Goal: Communication & Community: Answer question/provide support

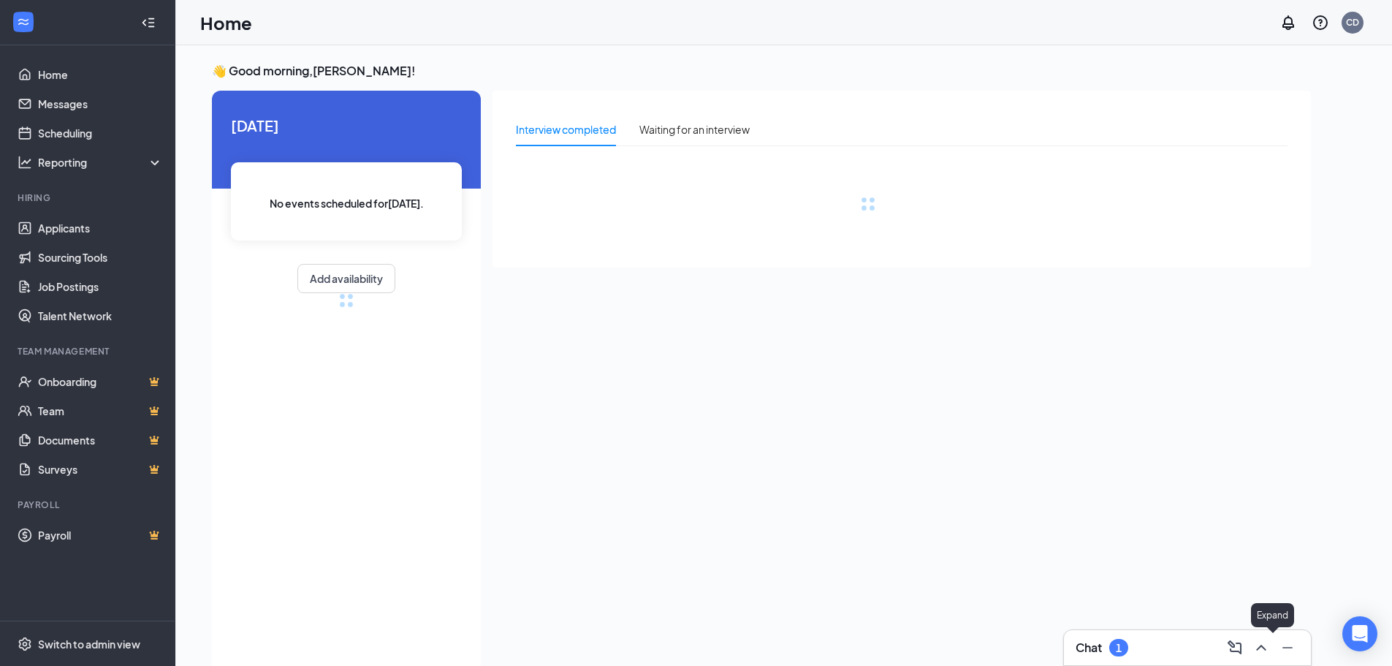
click at [1269, 651] on icon "ChevronUp" at bounding box center [1262, 648] width 18 height 18
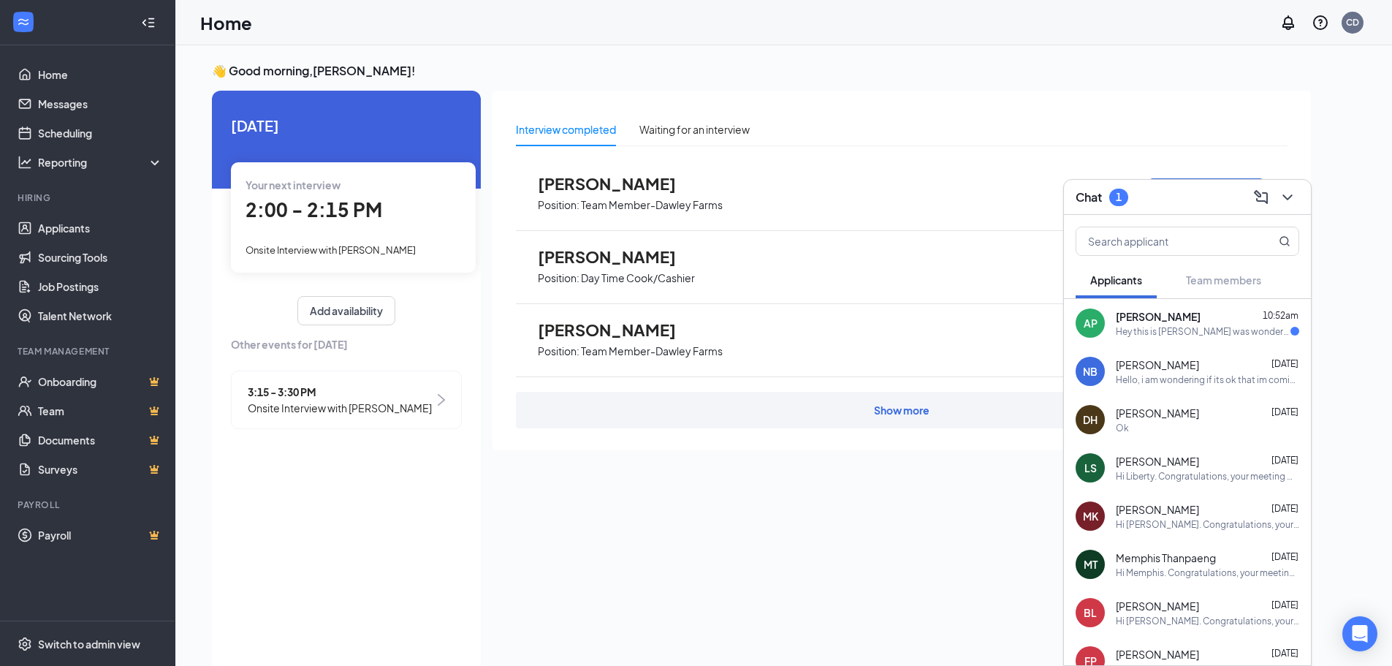
click at [1201, 336] on div "Hey this is [PERSON_NAME] was wondering if 4:00 pm still a go?" at bounding box center [1203, 331] width 175 height 12
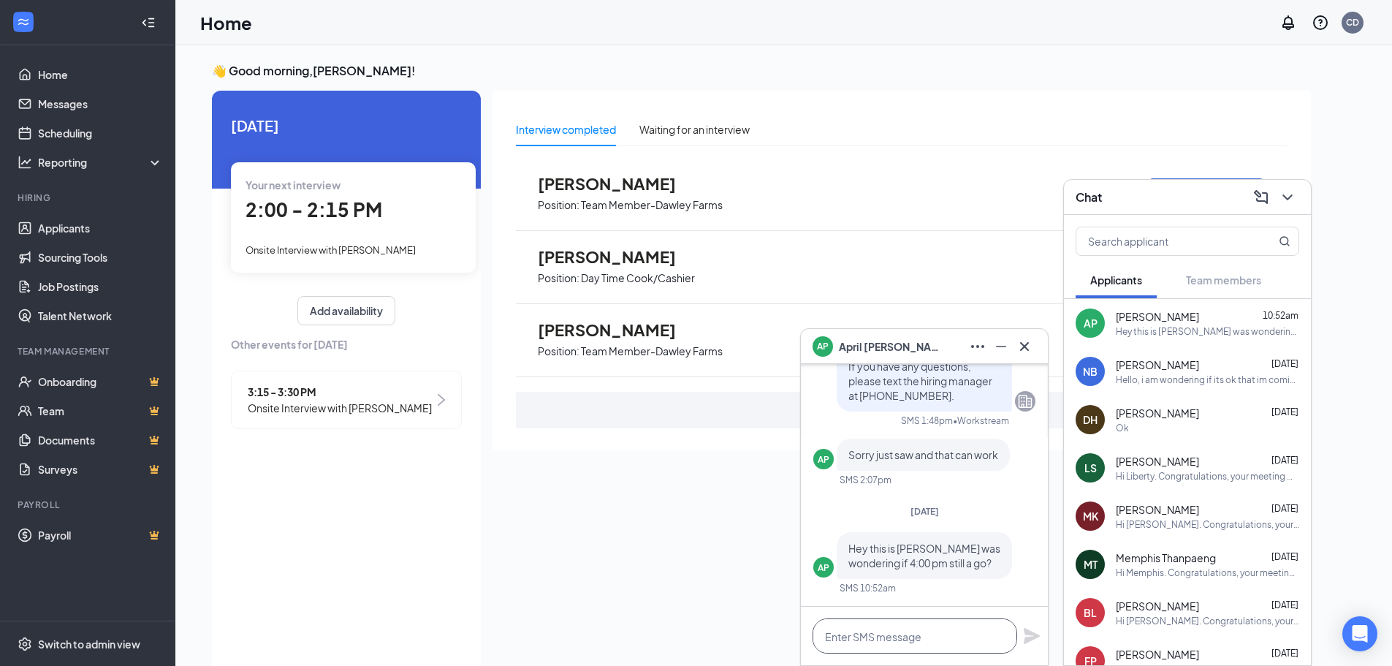
click at [950, 620] on textarea at bounding box center [915, 635] width 205 height 35
type textarea "yes"
click at [1031, 634] on icon "Plane" at bounding box center [1032, 636] width 16 height 16
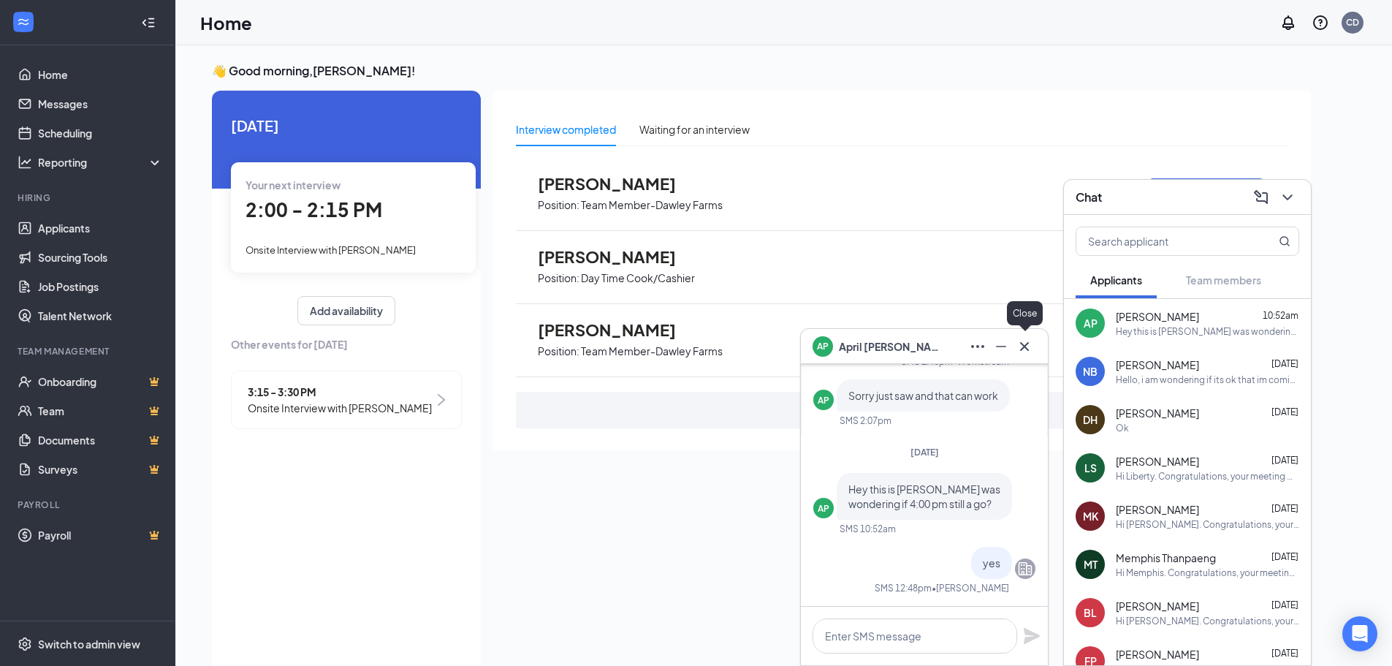
click at [1033, 346] on icon "Cross" at bounding box center [1025, 347] width 18 height 18
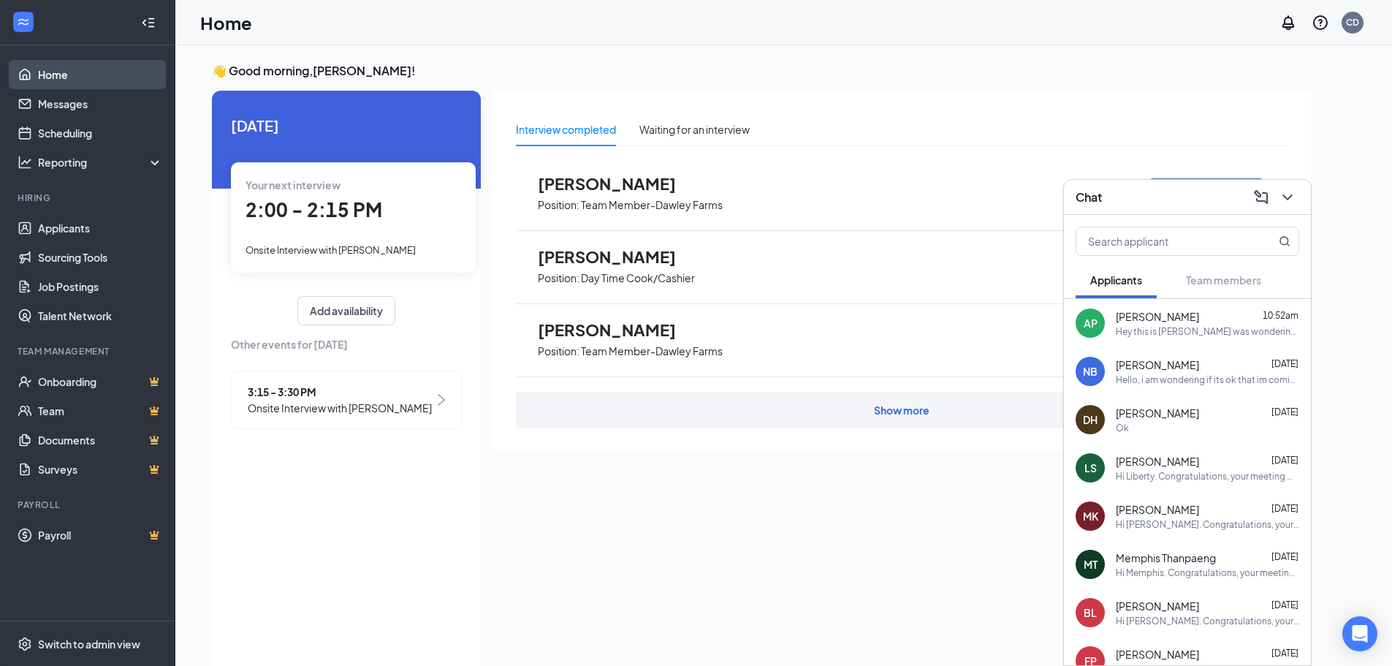
click at [96, 75] on link "Home" at bounding box center [100, 74] width 125 height 29
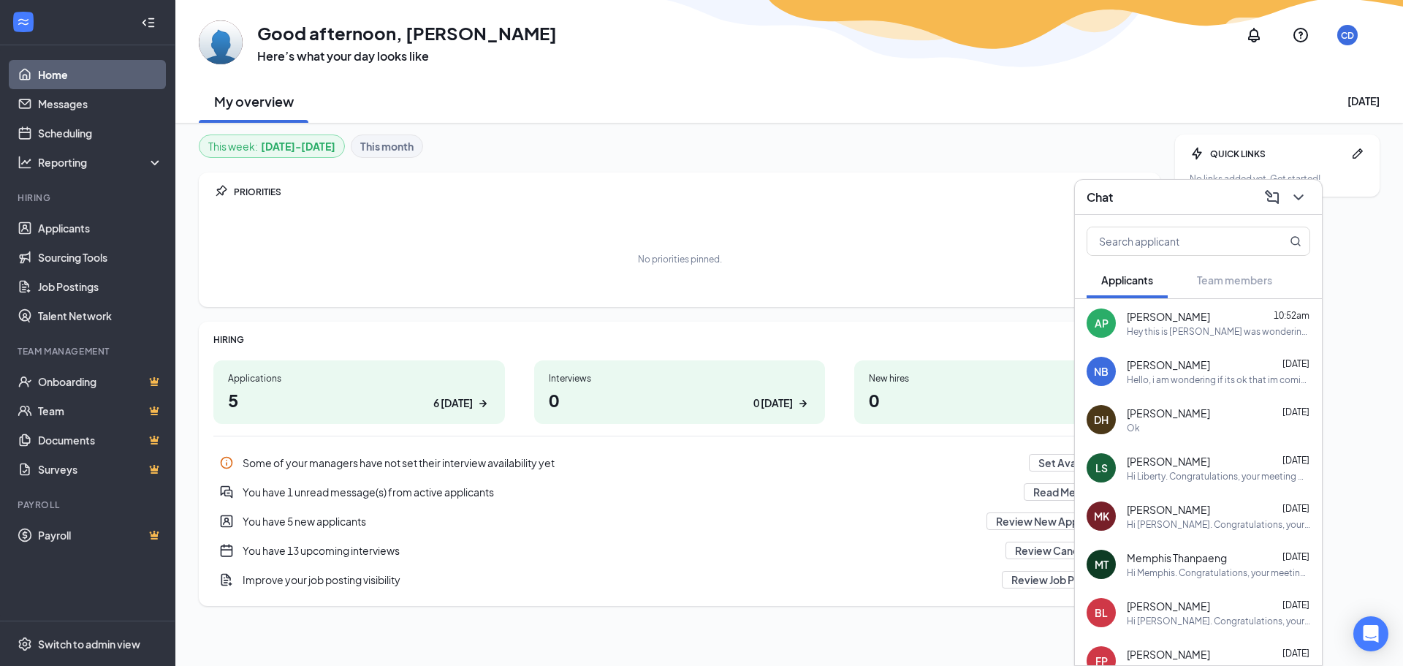
click at [1307, 202] on icon "ChevronDown" at bounding box center [1299, 198] width 18 height 18
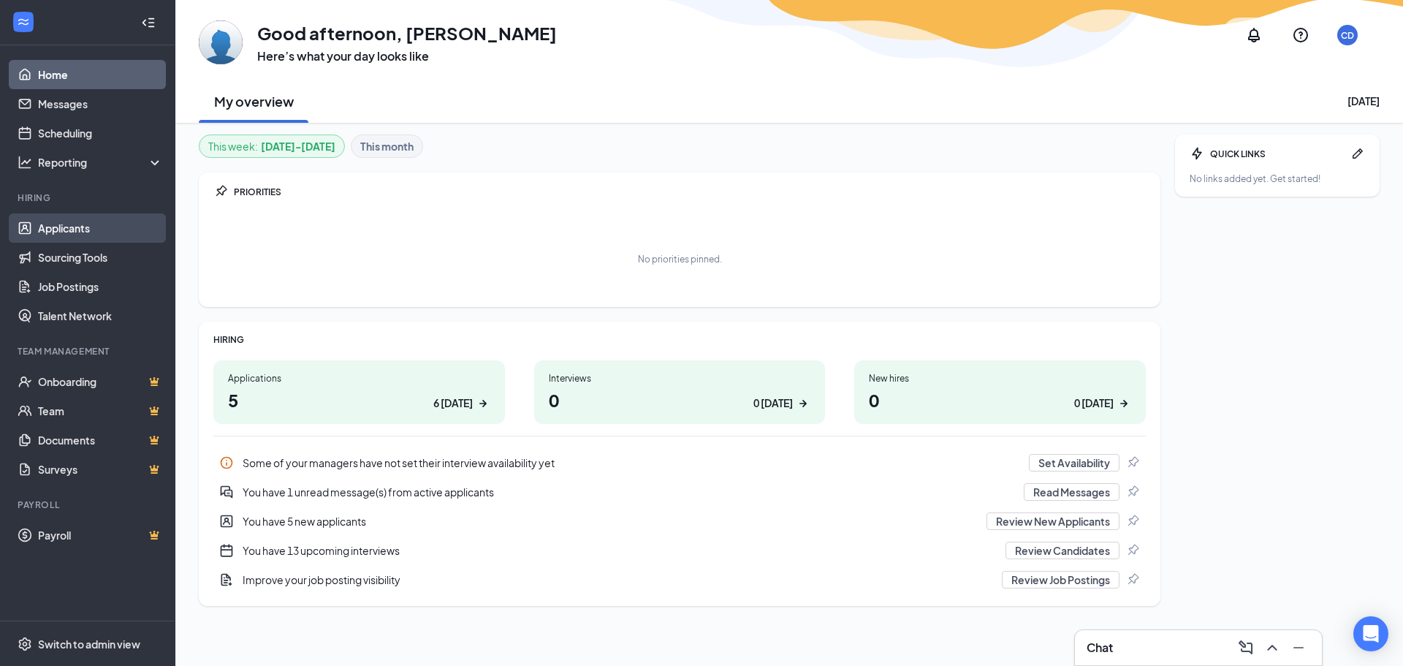
click at [45, 232] on link "Applicants" at bounding box center [100, 227] width 125 height 29
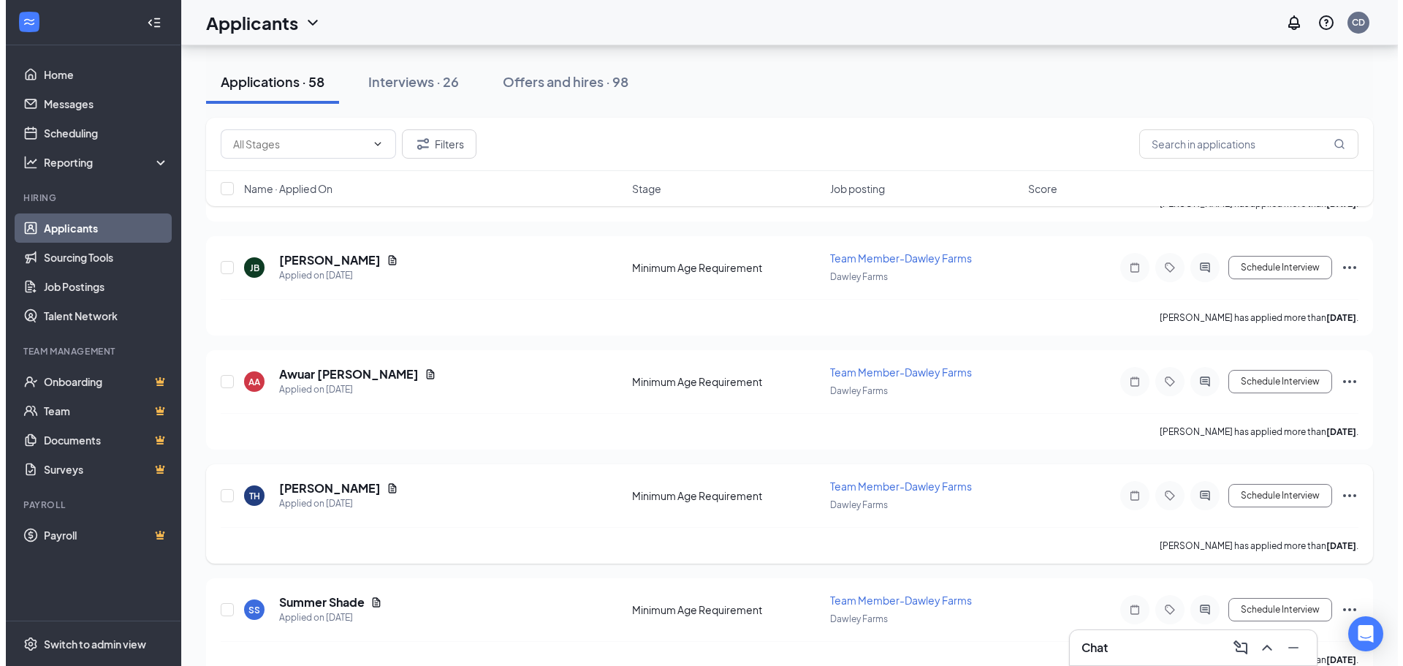
scroll to position [2046, 0]
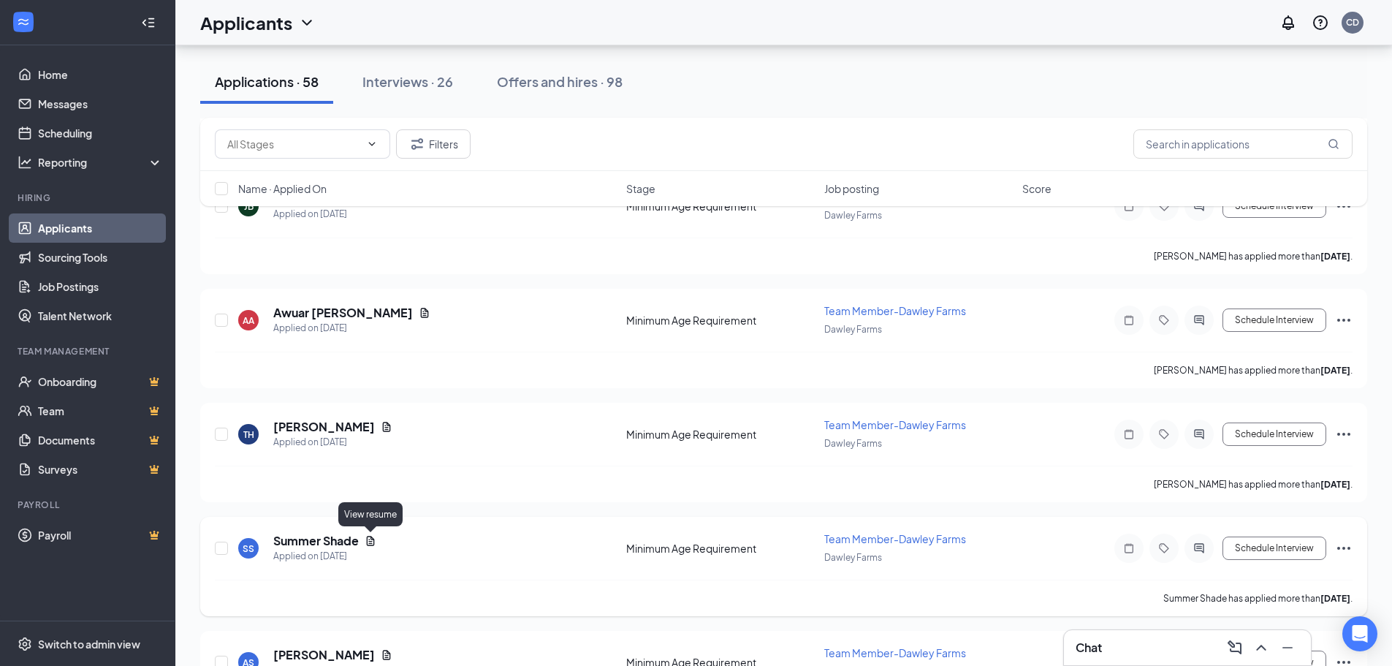
click at [372, 541] on icon "Document" at bounding box center [371, 540] width 8 height 9
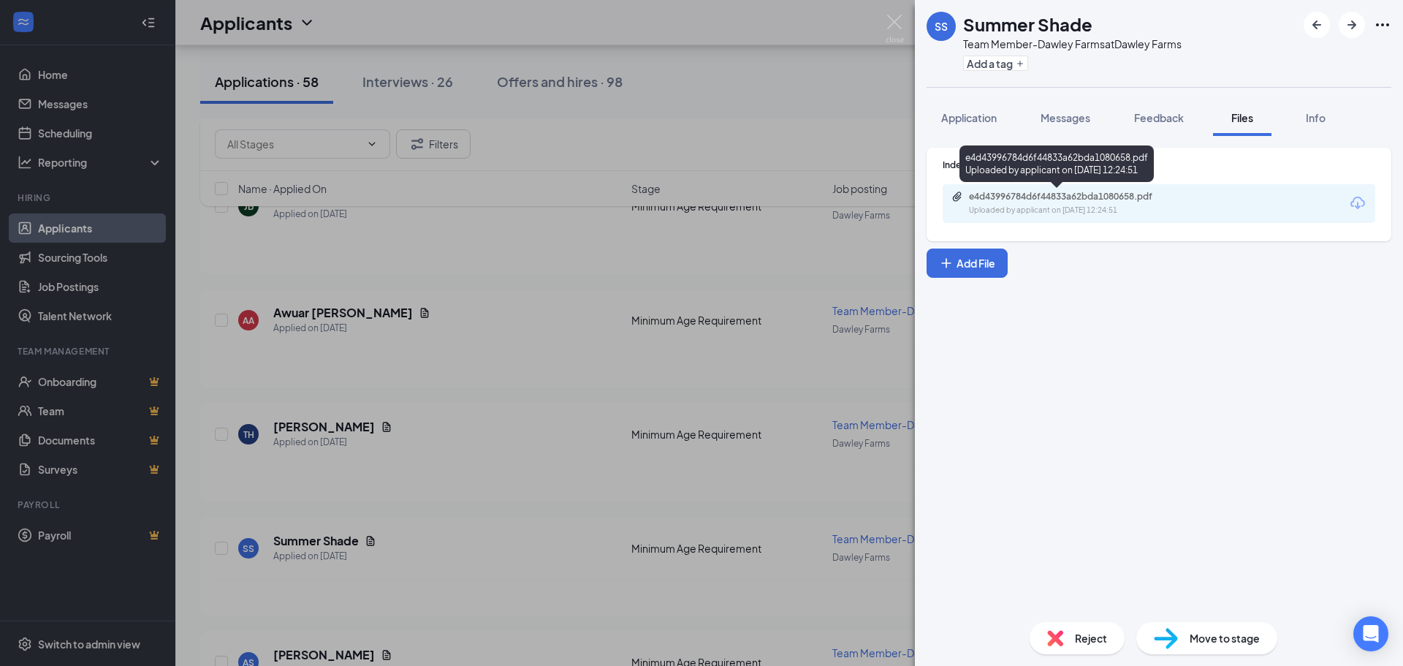
click at [1009, 192] on div "e4d43996784d6f44833a62bda1080658.pdf Uploaded by applicant on [DATE] 12:24:51" at bounding box center [1159, 203] width 433 height 39
click at [1009, 194] on div "e4d43996784d6f44833a62bda1080658.pdf" at bounding box center [1071, 197] width 205 height 12
click at [1056, 117] on span "Messages" at bounding box center [1066, 117] width 50 height 13
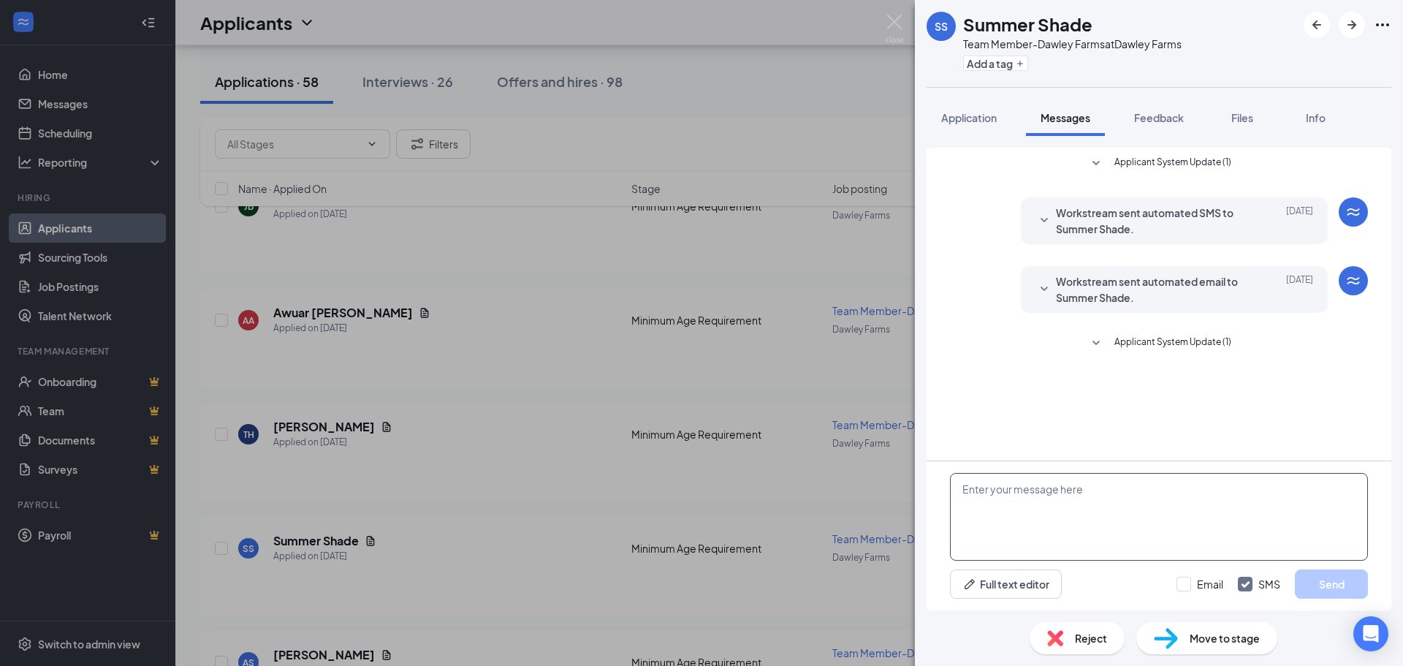
paste textarea "hello [PERSON_NAME] this is [PERSON_NAME] the assistant manager at Freddy's at …"
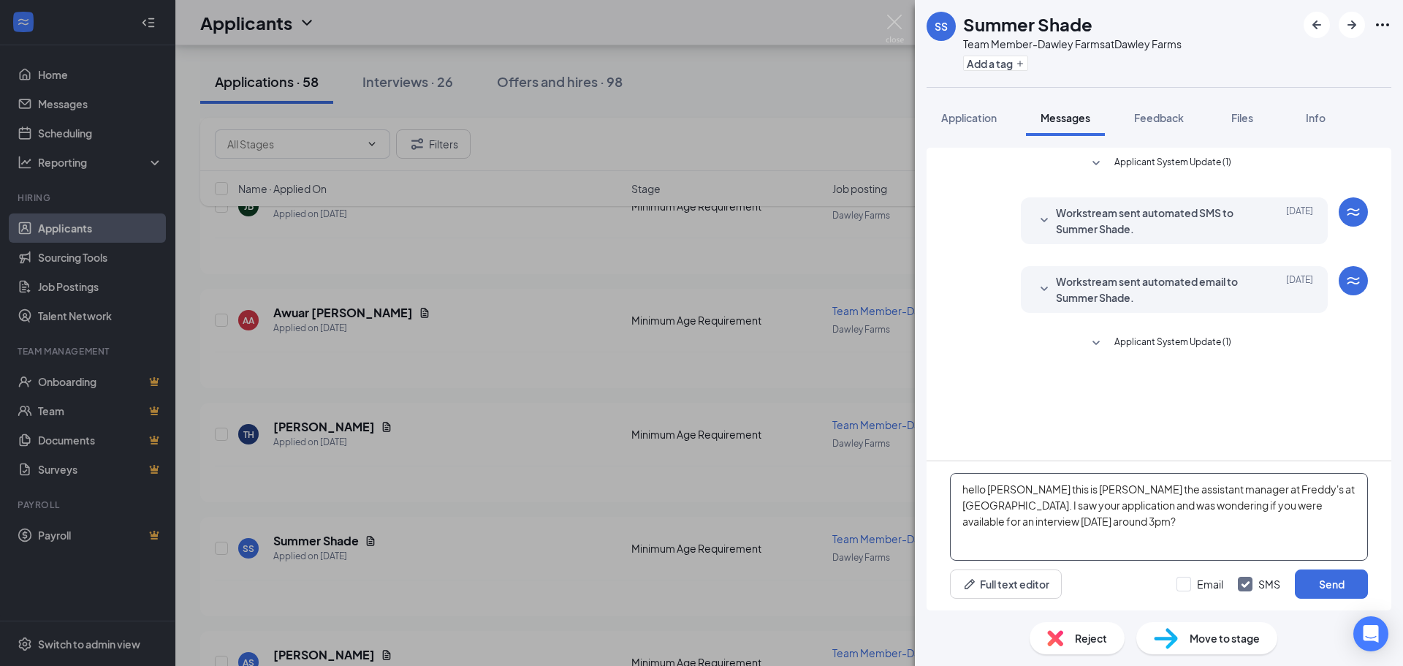
drag, startPoint x: 1015, startPoint y: 488, endPoint x: 989, endPoint y: 491, distance: 25.7
click at [989, 491] on textarea "hello [PERSON_NAME] this is [PERSON_NAME] the assistant manager at Freddy's at …" at bounding box center [1159, 517] width 418 height 88
click at [1079, 490] on textarea "hello Summer this is [PERSON_NAME] the assistant manager at Freddy's at [GEOGRA…" at bounding box center [1159, 517] width 418 height 88
drag, startPoint x: 1037, startPoint y: 522, endPoint x: 1010, endPoint y: 523, distance: 27.0
click at [1010, 523] on textarea "hello Summer this is [PERSON_NAME] the assistant manager at Freddy's at [GEOGRA…" at bounding box center [1159, 517] width 418 height 88
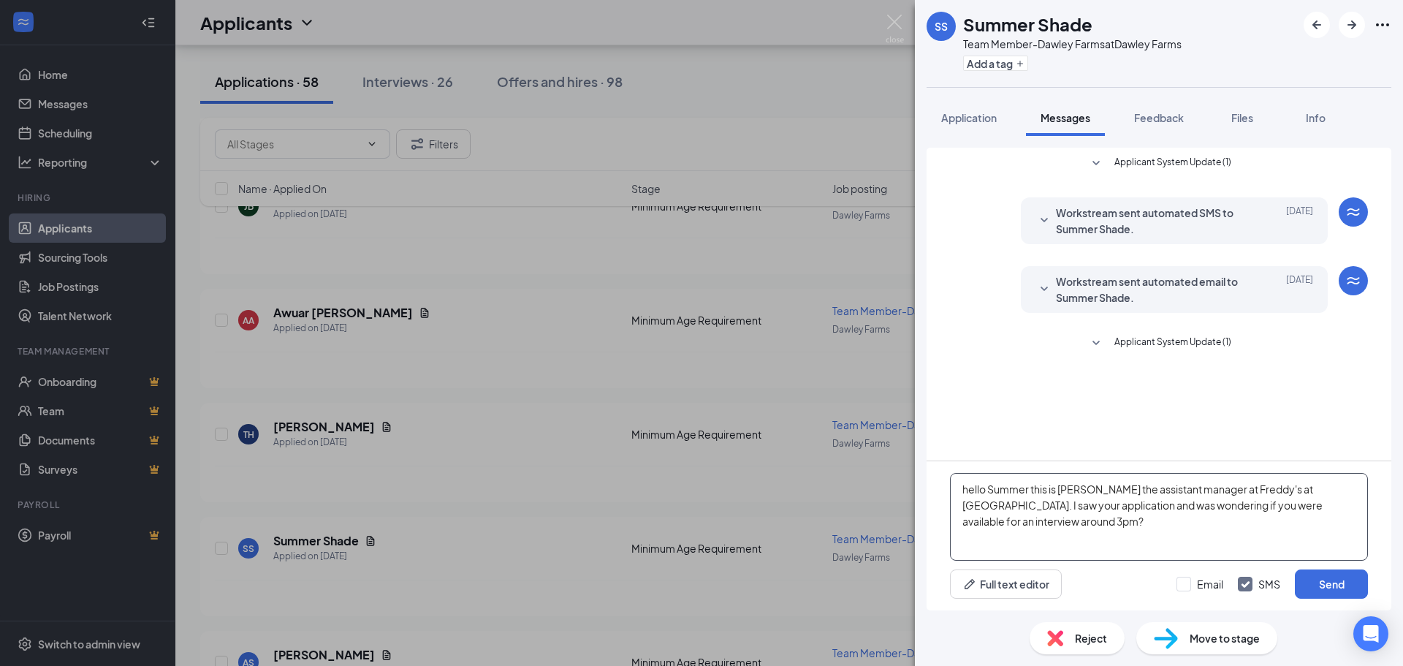
drag, startPoint x: 1075, startPoint y: 523, endPoint x: 897, endPoint y: 476, distance: 183.8
click at [901, 477] on div "SS Summer Shade Team Member-Dawley Farms at [GEOGRAPHIC_DATA] Add a tag Applica…" at bounding box center [701, 333] width 1403 height 666
click at [1114, 538] on textarea "hello Summer this is [PERSON_NAME] the assistant manager at Freddy's at [GEOGRA…" at bounding box center [1159, 517] width 418 height 88
click at [1081, 519] on textarea "hello Summer this is [PERSON_NAME] the assistant manager at Freddy's at [GEOGRA…" at bounding box center [1159, 517] width 418 height 88
click at [1046, 499] on textarea "hello Summer this is [PERSON_NAME] the assistant manager at Freddy's at [GEOGRA…" at bounding box center [1159, 517] width 418 height 88
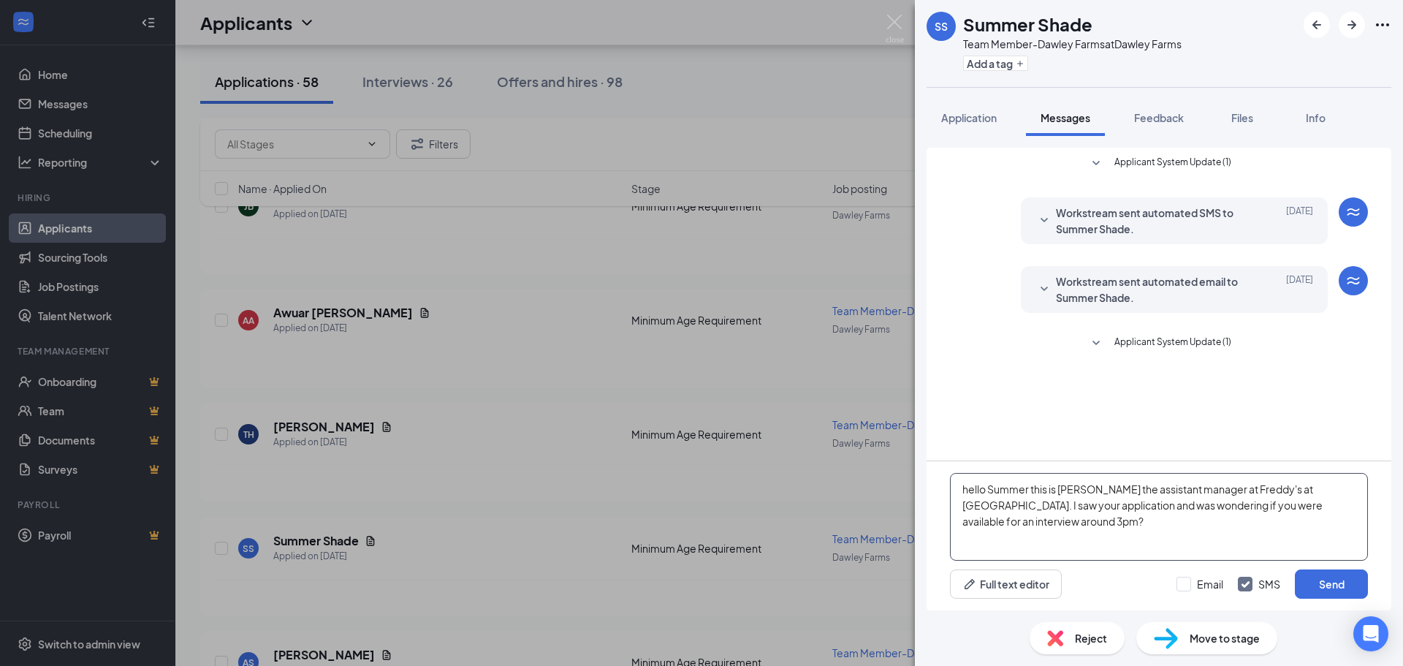
click at [1070, 520] on textarea "hello Summer this is [PERSON_NAME] the assistant manager at Freddy's at [GEOGRA…" at bounding box center [1159, 517] width 418 height 88
click at [1064, 521] on textarea "hello Summer this is [PERSON_NAME] the assistant manager at Freddy's at [GEOGRA…" at bounding box center [1159, 517] width 418 height 88
drag, startPoint x: 1071, startPoint y: 521, endPoint x: 938, endPoint y: 524, distance: 133.8
click at [938, 524] on div "hello Summer this is [PERSON_NAME] the assistant manager at Freddy's at [GEOGRA…" at bounding box center [1159, 535] width 465 height 149
drag, startPoint x: 909, startPoint y: 532, endPoint x: 1278, endPoint y: 442, distance: 379.8
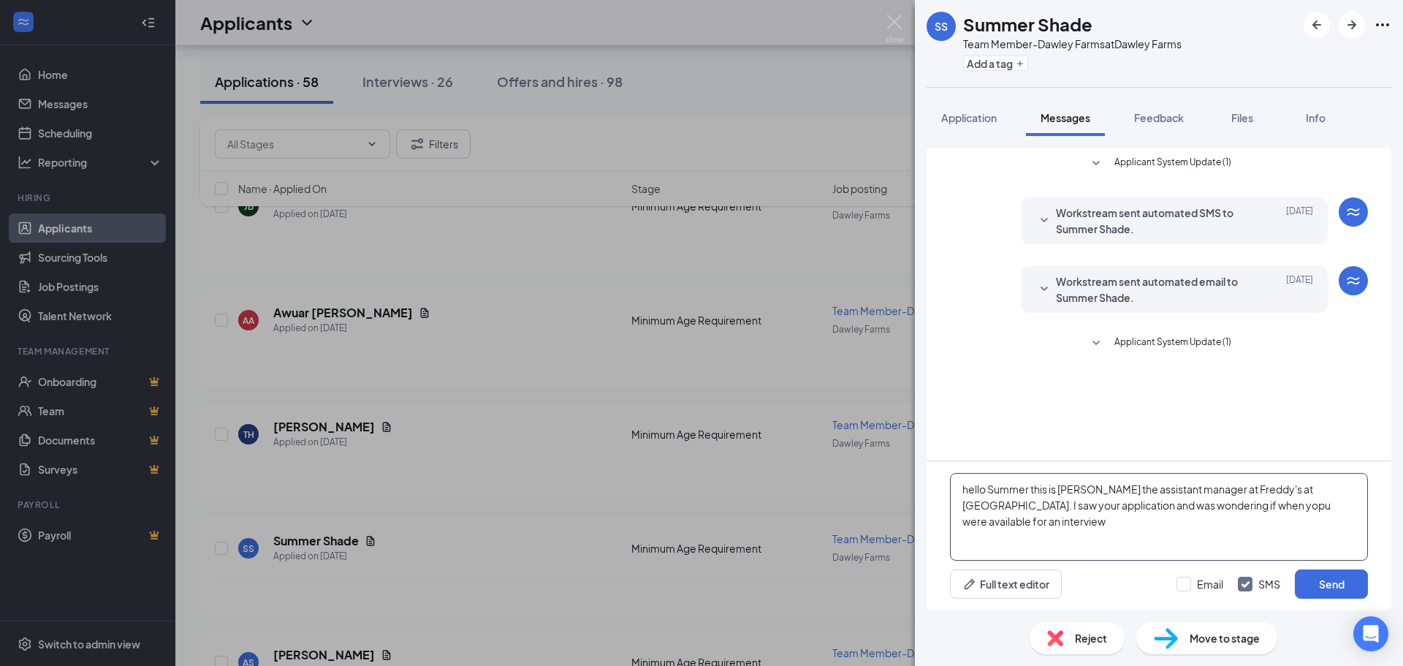
drag, startPoint x: 1278, startPoint y: 442, endPoint x: 1237, endPoint y: 507, distance: 76.8
click at [1022, 526] on textarea "hello Summer this is [PERSON_NAME] the assistant manager at Freddy's at [GEOGRA…" at bounding box center [1159, 517] width 418 height 88
type textarea "hello Summer this is [PERSON_NAME] the assistant manager at Freddy's at [GEOGRA…"
click at [1197, 579] on input "Email" at bounding box center [1200, 584] width 47 height 15
checkbox input "true"
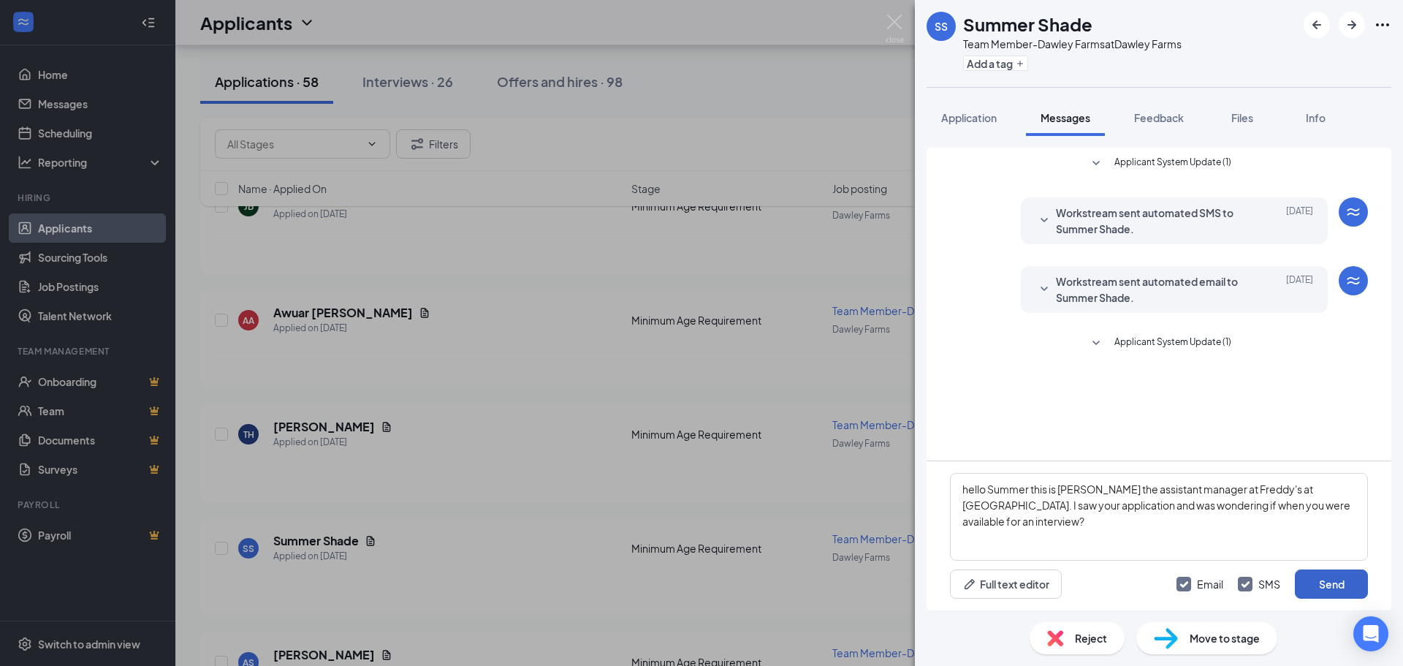
click at [1328, 590] on button "Send" at bounding box center [1331, 583] width 73 height 29
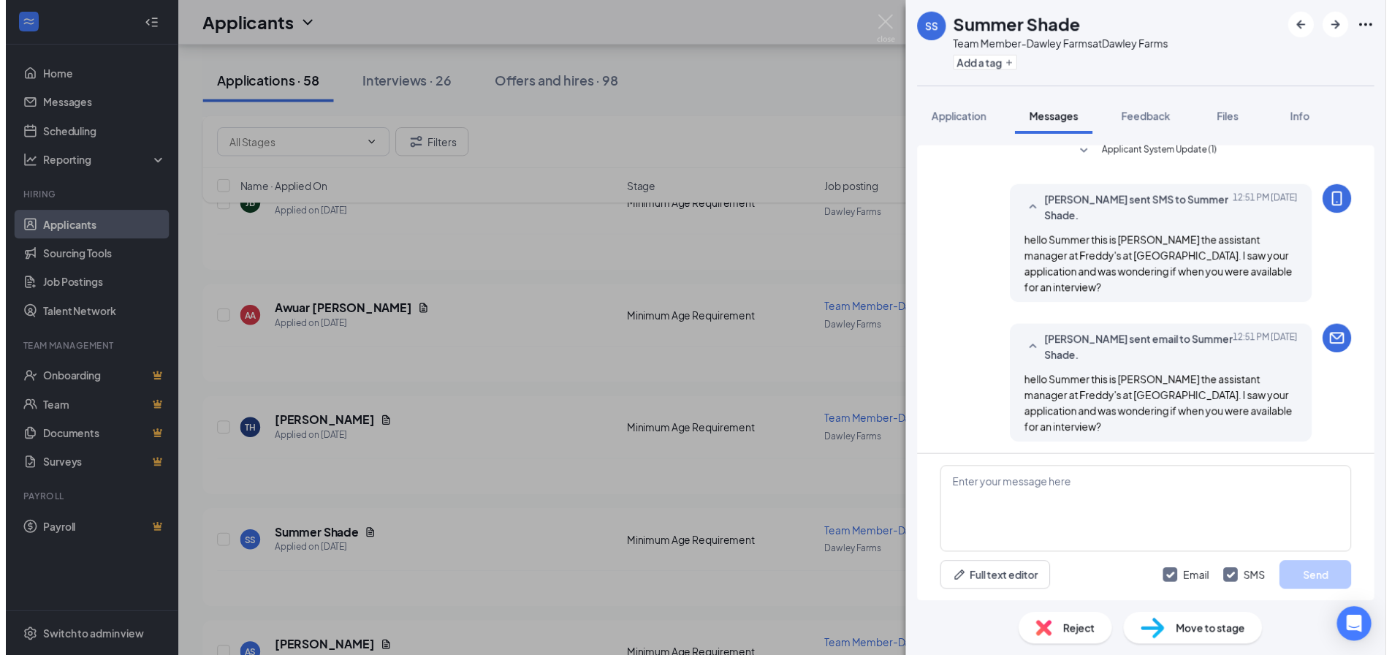
scroll to position [193, 0]
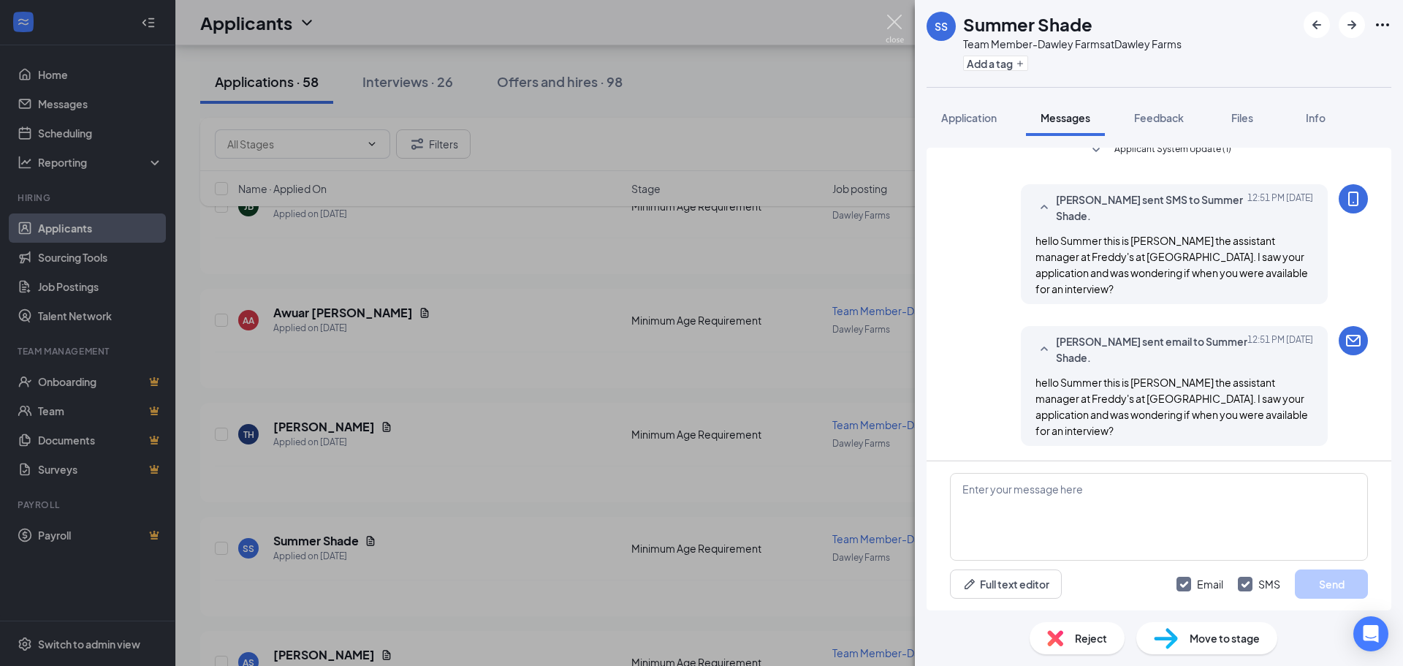
click at [895, 29] on img at bounding box center [895, 29] width 18 height 28
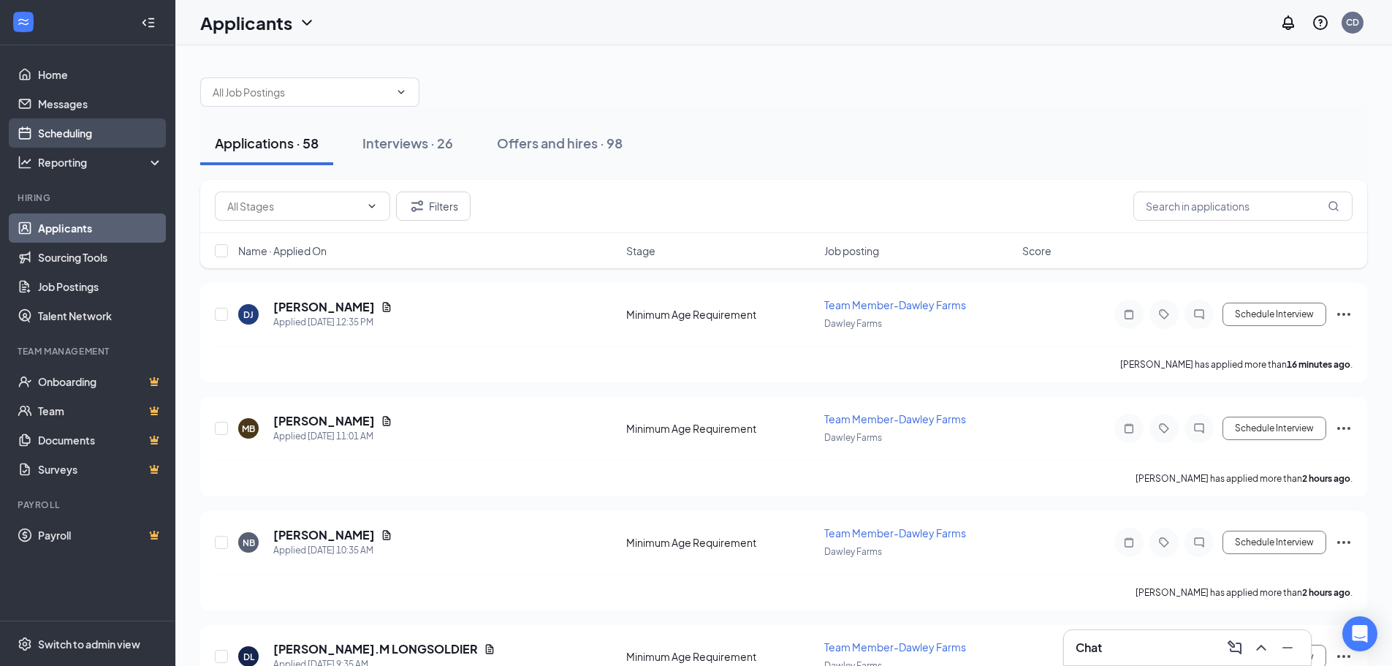
click at [53, 138] on link "Scheduling" at bounding box center [100, 132] width 125 height 29
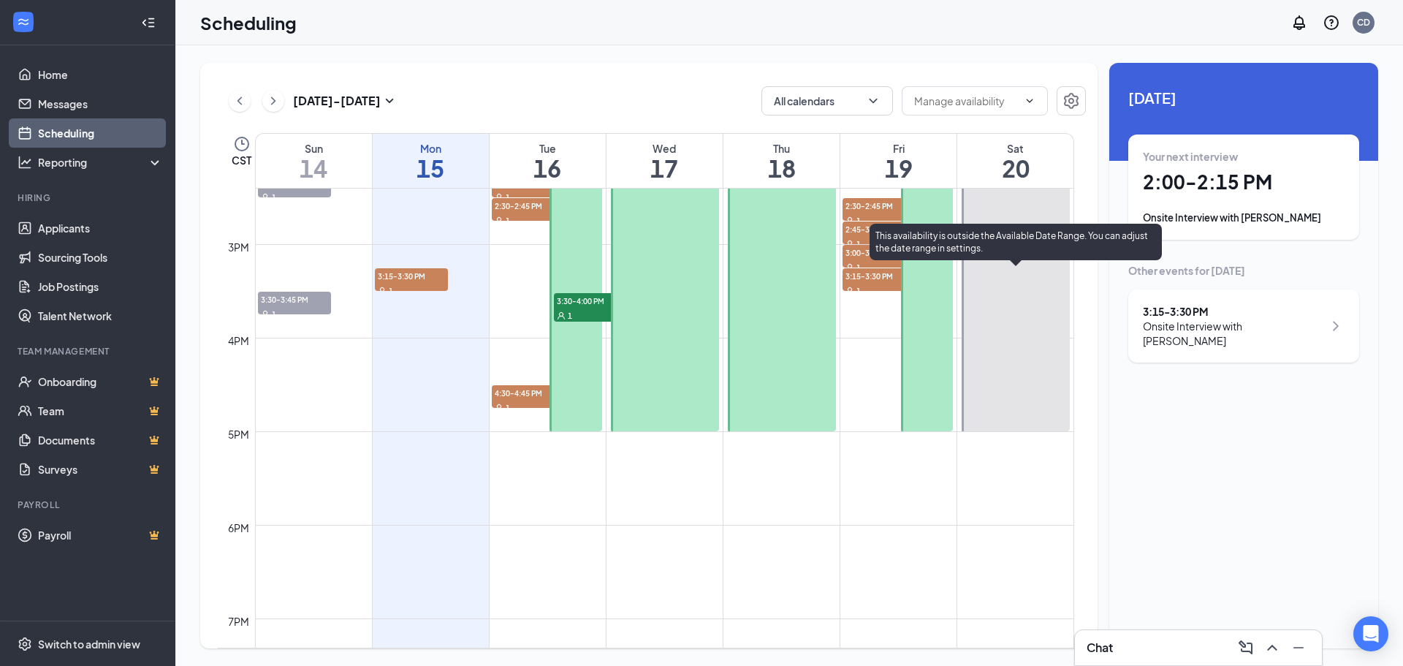
scroll to position [1376, 0]
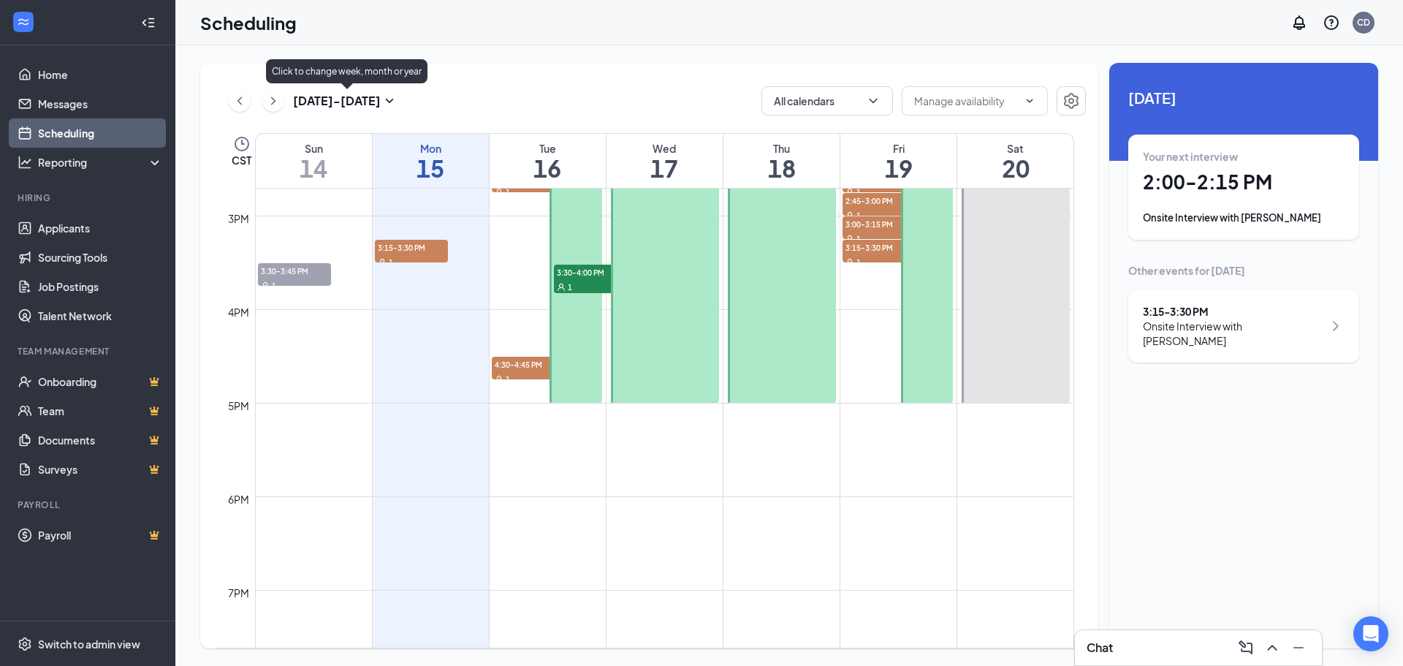
click at [374, 106] on h3 "[DATE] - [DATE]" at bounding box center [337, 101] width 88 height 16
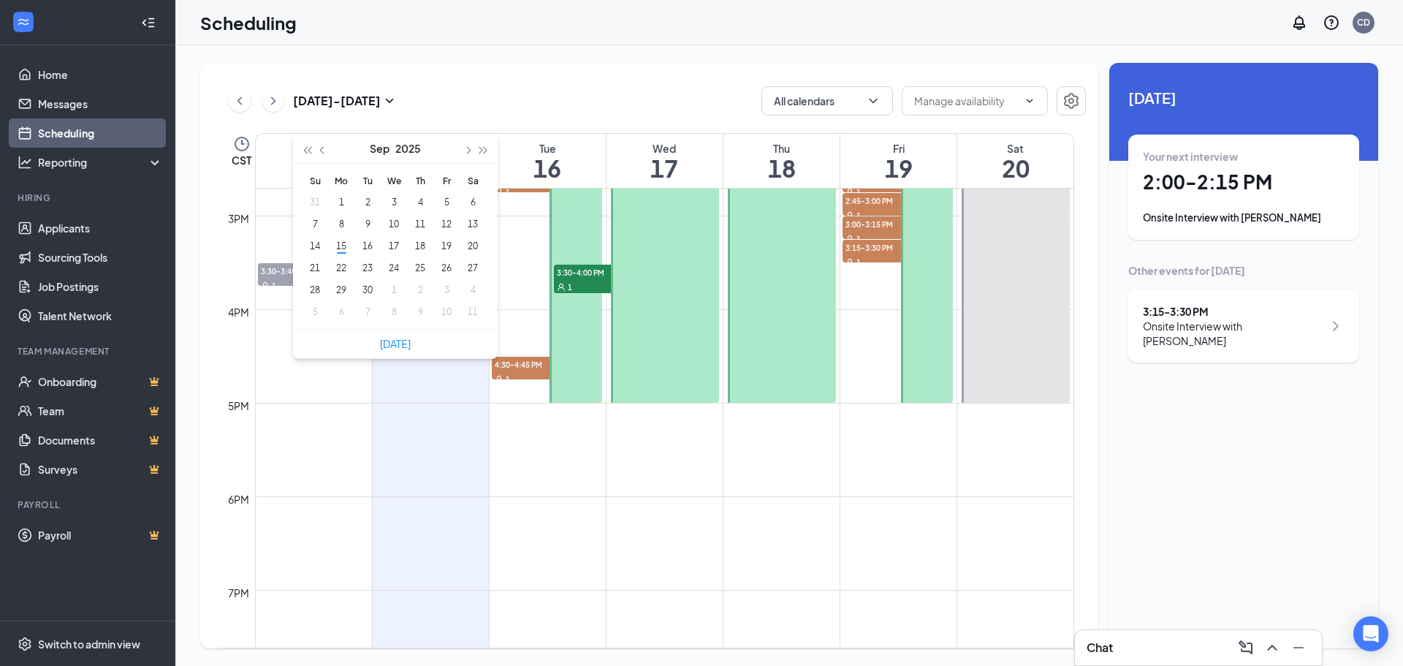
click at [270, 105] on icon "ChevronRight" at bounding box center [273, 101] width 15 height 18
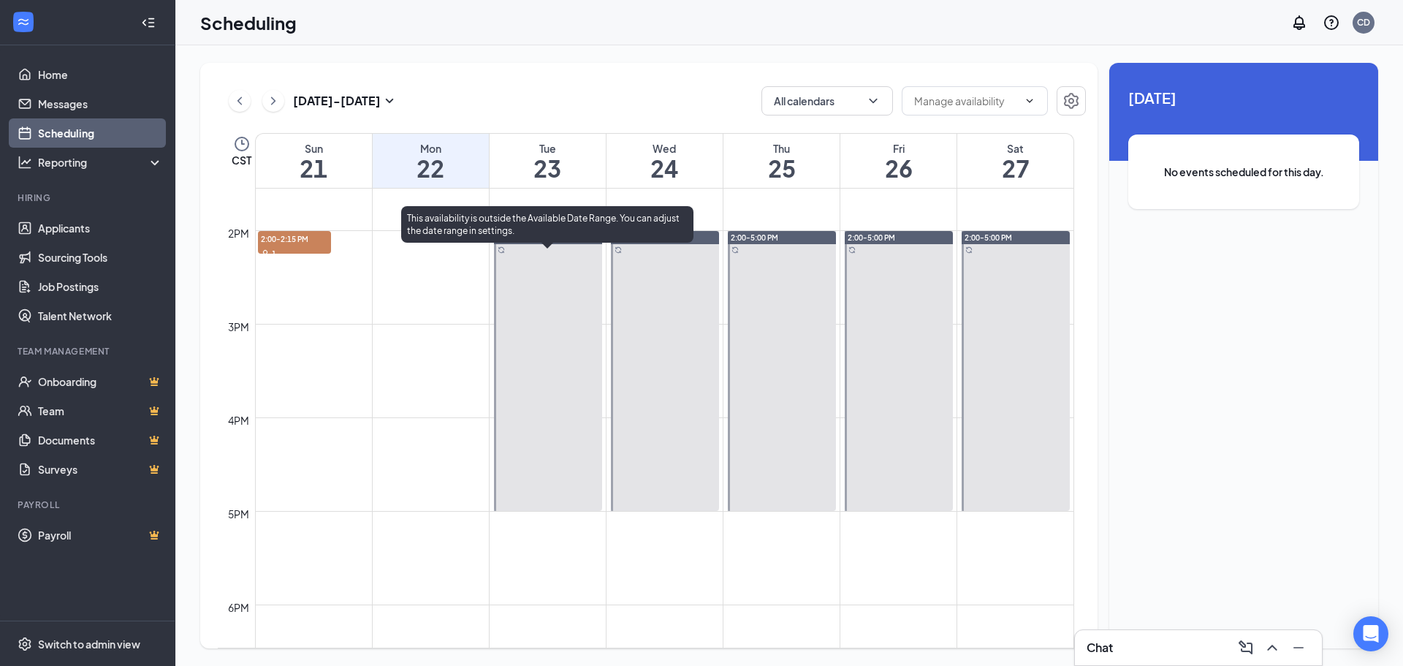
scroll to position [1303, 0]
